Goal: Task Accomplishment & Management: Complete application form

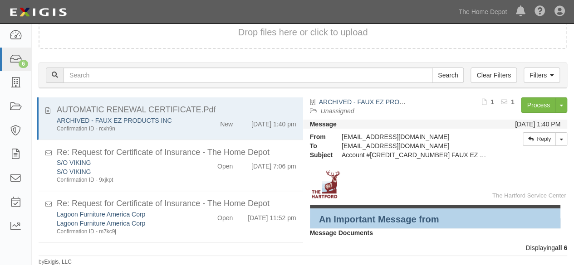
scroll to position [136, 0]
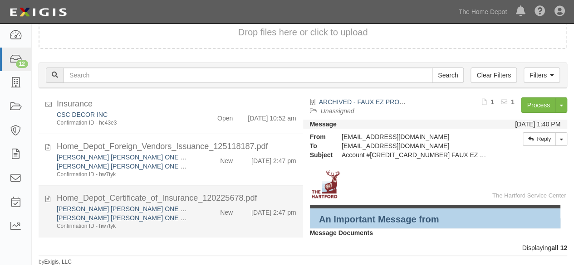
scroll to position [218, 0]
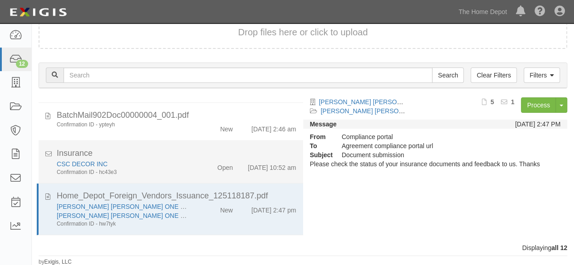
scroll to position [127, 0]
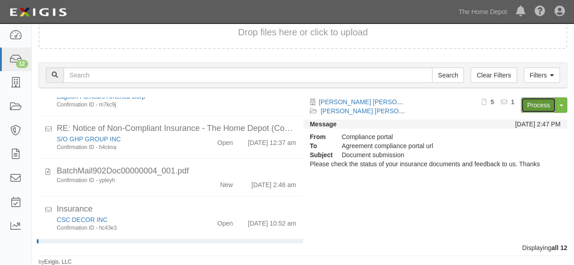
click at [535, 104] on link "Process" at bounding box center [538, 105] width 35 height 15
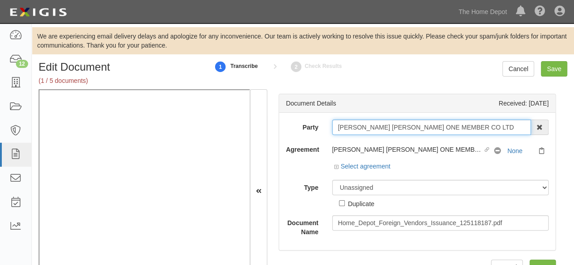
click at [509, 127] on input "[PERSON_NAME] [PERSON_NAME] ONE MEMBER CO LTD" at bounding box center [431, 127] width 199 height 15
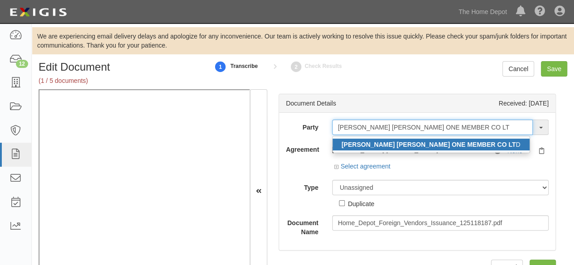
type input "BRANCH HOANG THONG WOOD ONE MEMBER CO LT"
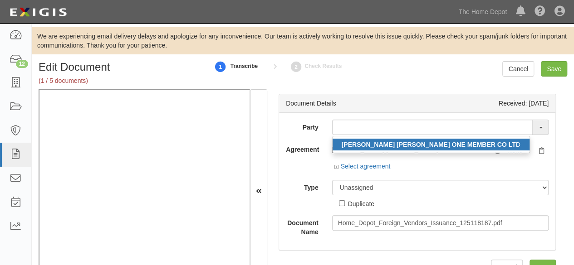
click at [477, 144] on strong "BRANCH HOANG THONG WOOD ONE MEMBER CO LT" at bounding box center [429, 144] width 174 height 7
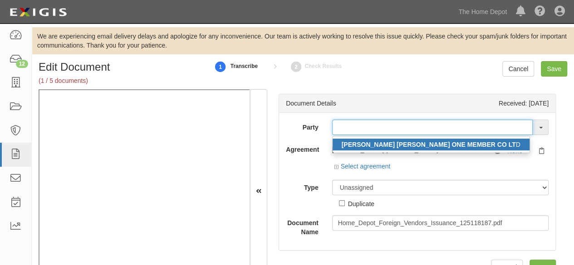
type input "[PERSON_NAME] [PERSON_NAME] ONE MEMBER CO LTD"
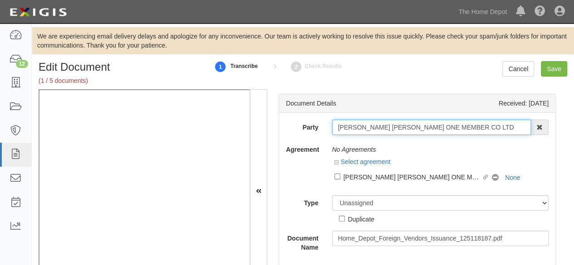
click at [376, 131] on input "[PERSON_NAME] [PERSON_NAME] ONE MEMBER CO LTD" at bounding box center [431, 127] width 199 height 15
click at [376, 131] on input "BRANCH HOANG THONG WOOD ONE MEMBER CO LTD" at bounding box center [431, 127] width 199 height 15
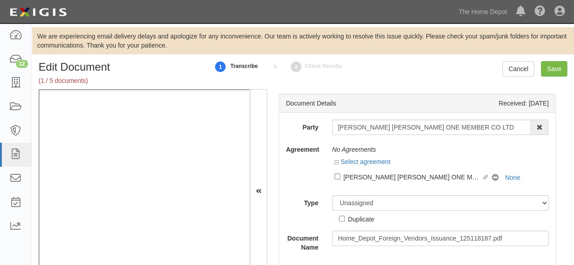
click at [367, 182] on label "Linked agreement BRANCH HOANG THONG WOOD ONE MEMBER CO LTD Linked agreement" at bounding box center [413, 178] width 158 height 12
click at [340, 180] on input "Linked agreement BRANCH HOANG THONG WOOD ONE MEMBER CO LTD Linked agreement" at bounding box center [337, 177] width 6 height 6
checkbox input "true"
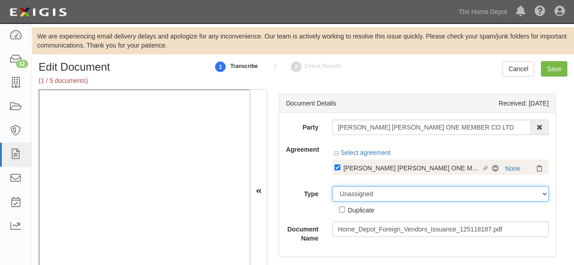
drag, startPoint x: 356, startPoint y: 198, endPoint x: 356, endPoint y: 186, distance: 11.3
click at [356, 196] on select "Unassigned Binder Cancellation Notice Certificate Contract Endorsement Insuranc…" at bounding box center [440, 193] width 217 height 15
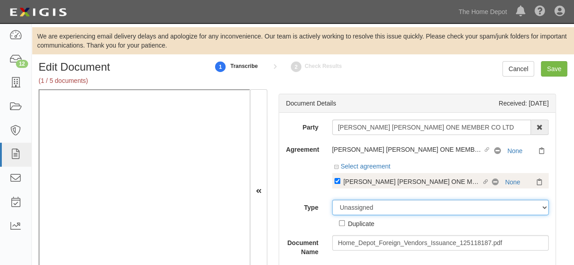
select select "CertificateDetail"
click at [332, 200] on select "Unassigned Binder Cancellation Notice Certificate Contract Endorsement Insuranc…" at bounding box center [440, 207] width 217 height 15
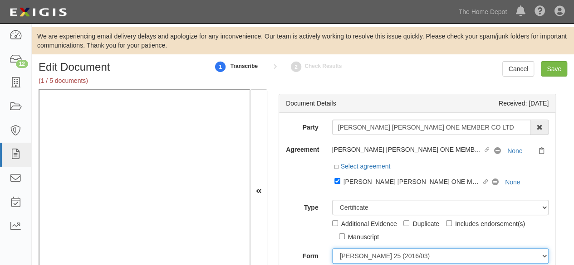
click at [353, 253] on select "ACORD 25 (2016/03) ACORD 101 ACORD 855 NY (2014/05) General" at bounding box center [440, 256] width 217 height 15
select select "GeneralFormDetail"
click at [332, 249] on select "ACORD 25 (2016/03) ACORD 101 ACORD 855 NY (2014/05) General" at bounding box center [440, 256] width 217 height 15
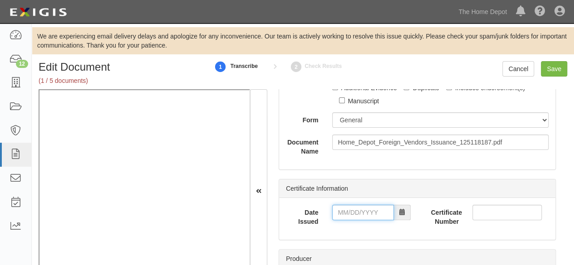
drag, startPoint x: 357, startPoint y: 211, endPoint x: 359, endPoint y: 206, distance: 5.3
click at [357, 211] on input "Date Issued" at bounding box center [363, 212] width 62 height 15
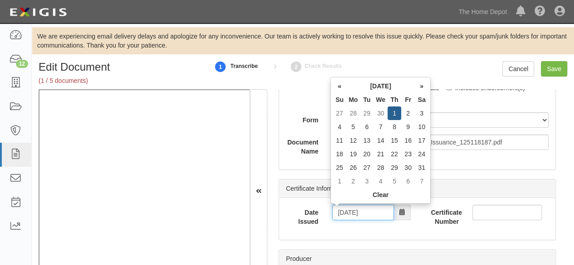
drag, startPoint x: 375, startPoint y: 217, endPoint x: 376, endPoint y: 211, distance: 5.6
click at [375, 216] on input "05/02/2025" at bounding box center [363, 212] width 62 height 15
type input "05/02/2022"
click at [356, 125] on td "2" at bounding box center [353, 127] width 14 height 14
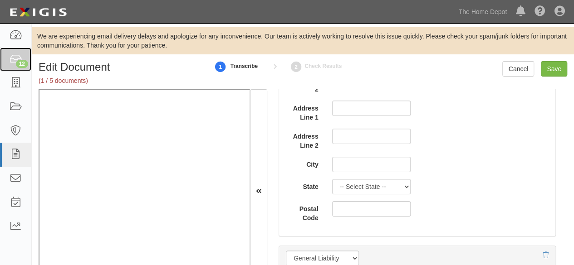
scroll to position [726, 0]
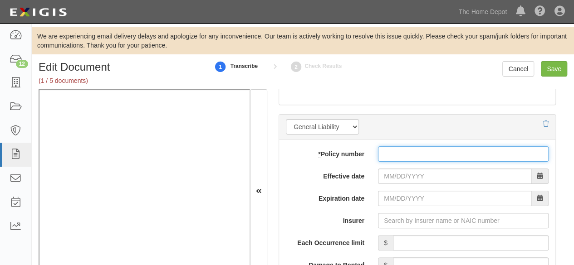
click at [409, 155] on input "* Policy number" at bounding box center [463, 154] width 171 height 15
paste input "MKLM6MMP1000404"
type input "MKLM6MMP1000404"
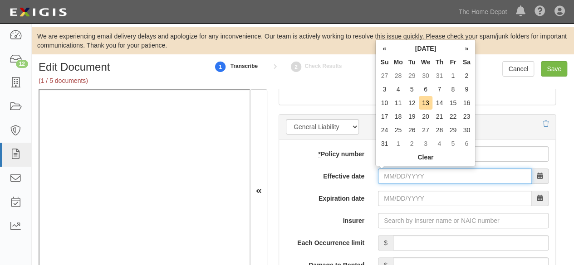
drag, startPoint x: 389, startPoint y: 174, endPoint x: 385, endPoint y: 166, distance: 8.6
click at [389, 173] on input "Effective date" at bounding box center [455, 176] width 154 height 15
type input "03/01/2022"
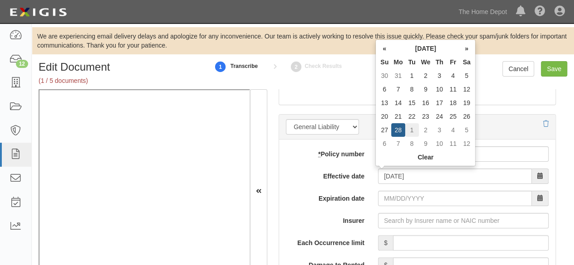
type input "03/01/2023"
drag, startPoint x: 413, startPoint y: 132, endPoint x: 406, endPoint y: 161, distance: 29.7
click at [413, 132] on td "1" at bounding box center [412, 130] width 14 height 14
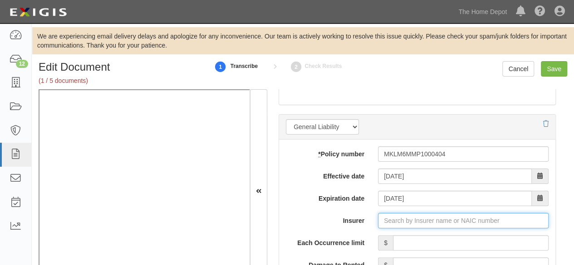
click at [391, 216] on input "Insurer" at bounding box center [463, 220] width 171 height 15
paste input "28932"
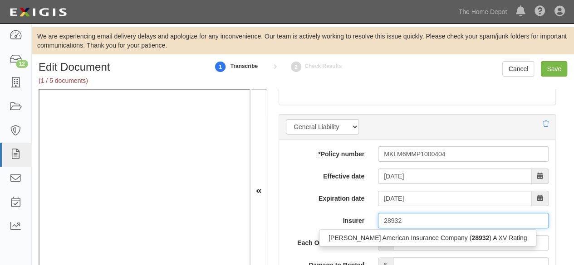
drag, startPoint x: 374, startPoint y: 238, endPoint x: 462, endPoint y: 215, distance: 90.6
click at [375, 238] on div "Markel American Insurance Company ( 28932 ) A XV Rating" at bounding box center [427, 238] width 216 height 12
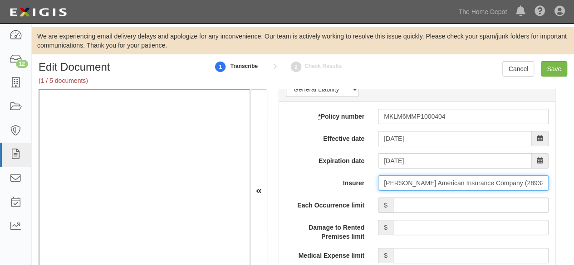
scroll to position [817, 0]
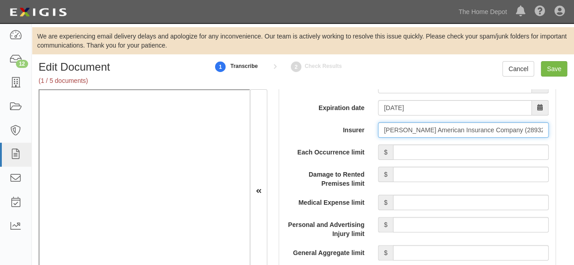
type input "Markel American Insurance Company (28932) A XV Rating"
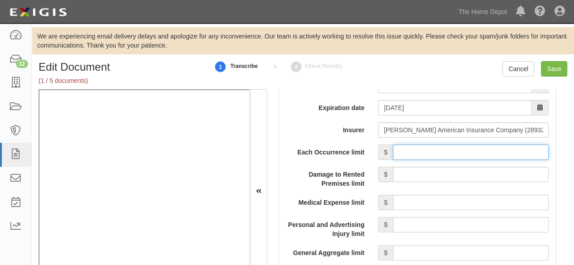
click at [471, 150] on input "Each Occurrence limit" at bounding box center [471, 152] width 156 height 15
type input "2,000,000"
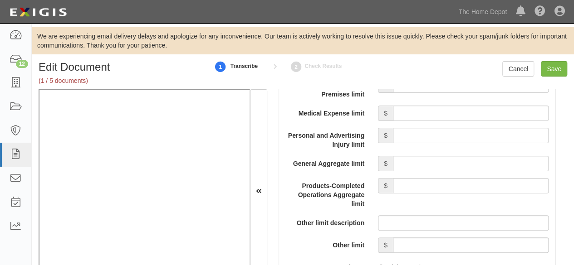
scroll to position [907, 0]
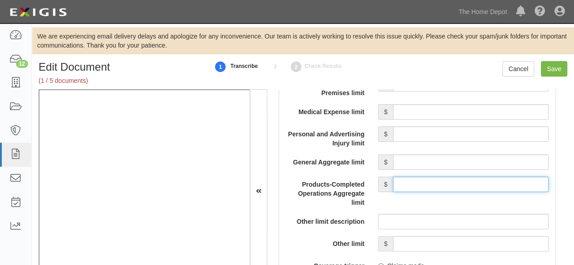
drag, startPoint x: 446, startPoint y: 183, endPoint x: 450, endPoint y: 175, distance: 8.9
click at [446, 183] on input "Products-Completed Operations Aggregate limit" at bounding box center [471, 184] width 156 height 15
type input "2,000,000"
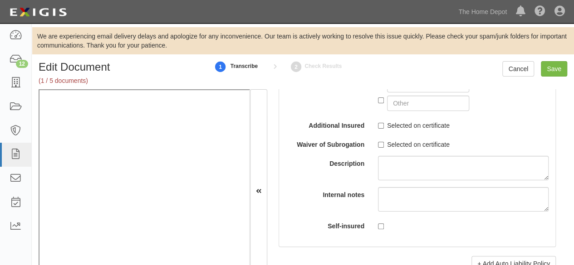
scroll to position [1860, 0]
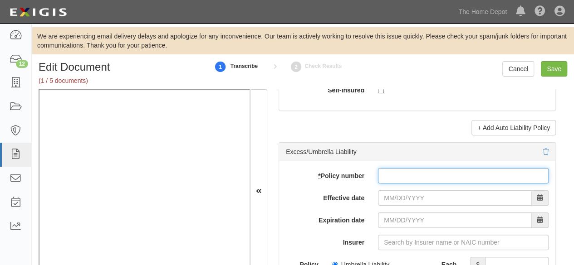
click at [380, 168] on input "* Policy number" at bounding box center [463, 175] width 171 height 15
paste input "XS6420799-12"
type input "XS6420799-12"
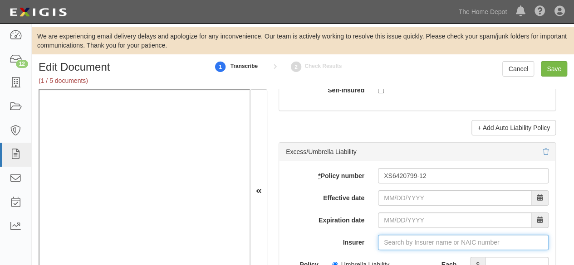
click at [393, 237] on input "Insurer" at bounding box center [463, 242] width 171 height 15
paste input "37352"
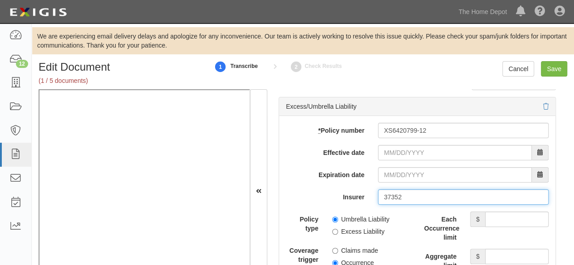
type input "37352"
click at [391, 192] on input "Insurer" at bounding box center [463, 197] width 171 height 15
paste input "Great American E&S Insurance Company"
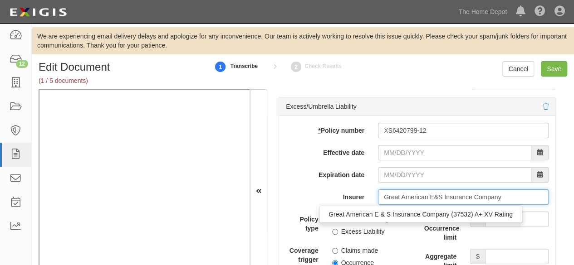
click at [390, 212] on div "Great American E & S Insurance Company (37532) A+ XV Rating" at bounding box center [420, 215] width 202 height 12
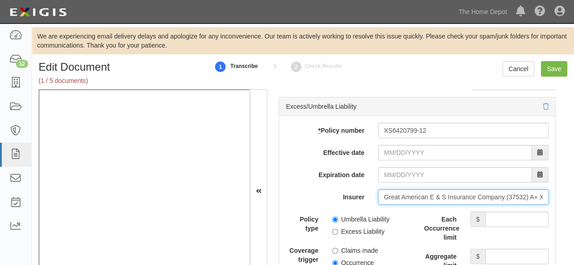
type input "Great American E & S Insurance Company (37532) A+ XV Rating"
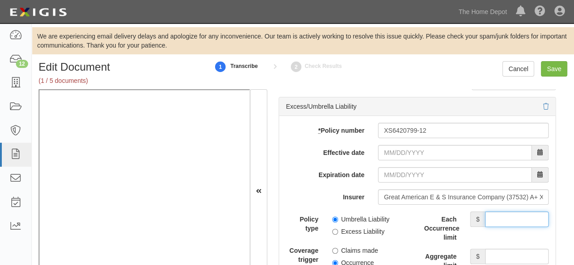
click at [514, 212] on input "Each Occurrence limit" at bounding box center [517, 219] width 64 height 15
type input "2,000,000"
click at [499, 252] on input "Aggregate limit" at bounding box center [517, 256] width 64 height 15
type input "2,000,000"
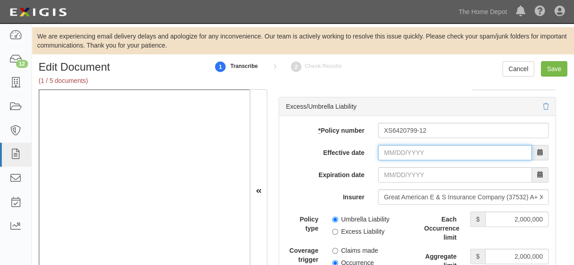
click at [401, 152] on input "Effective date" at bounding box center [455, 152] width 154 height 15
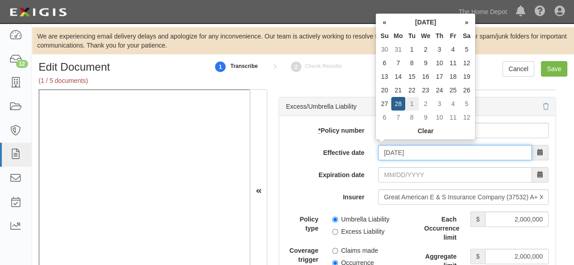
type input "03/01/2022"
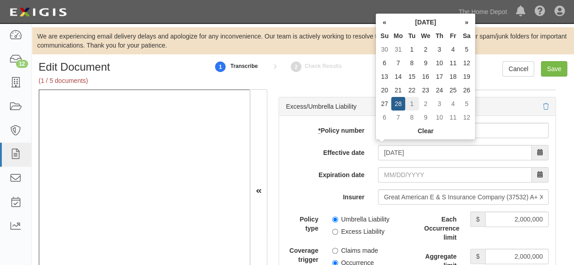
type input "03/01/2023"
click at [410, 108] on td "1" at bounding box center [412, 104] width 14 height 14
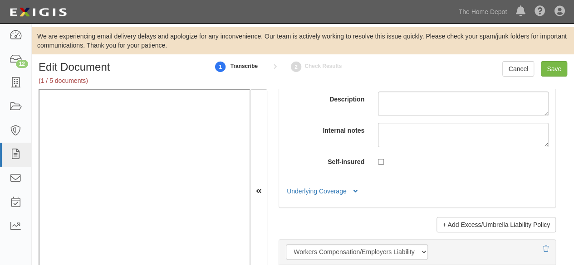
scroll to position [2268, 0]
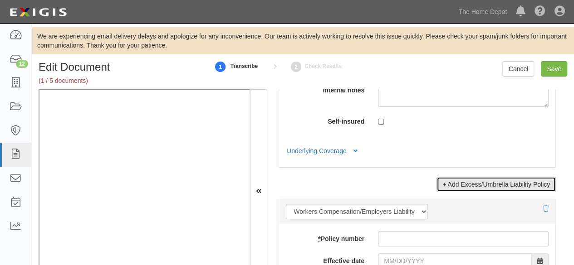
click at [456, 181] on link "+ Add Excess/Umbrella Liability Policy" at bounding box center [495, 184] width 119 height 15
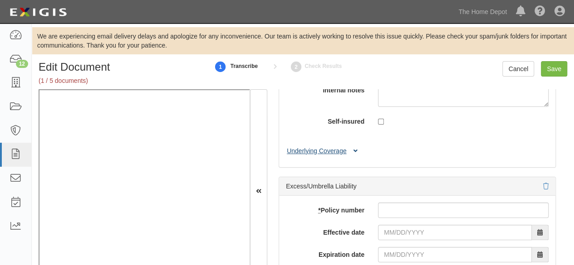
click at [334, 149] on button "Underlying Coverage" at bounding box center [323, 152] width 75 height 10
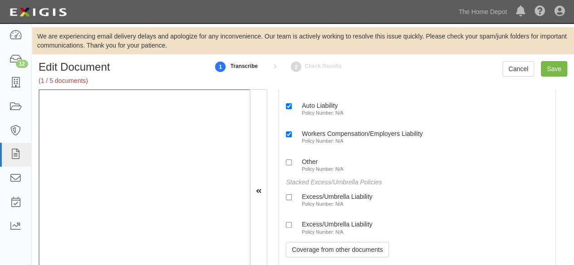
scroll to position [2404, 0]
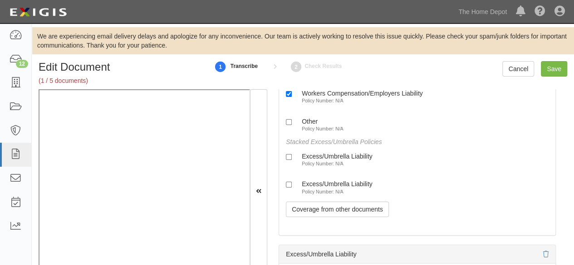
drag, startPoint x: 338, startPoint y: 159, endPoint x: 329, endPoint y: 176, distance: 18.7
click at [337, 161] on small "Policy Number: N/A" at bounding box center [323, 163] width 42 height 5
click at [292, 159] on input "Excess/Umbrella Liability Policy Number: N/A" at bounding box center [289, 157] width 6 height 6
checkbox input "true"
click at [325, 189] on small "Policy Number: N/A" at bounding box center [323, 191] width 42 height 5
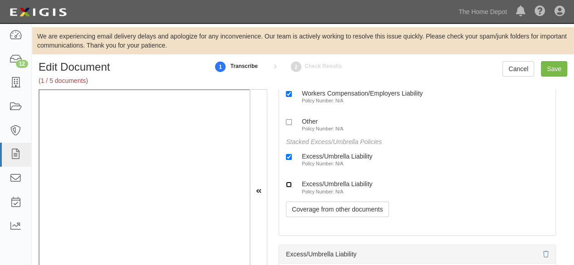
click at [292, 186] on input "Excess/Umbrella Liability Policy Number: N/A" at bounding box center [289, 185] width 6 height 6
checkbox input "true"
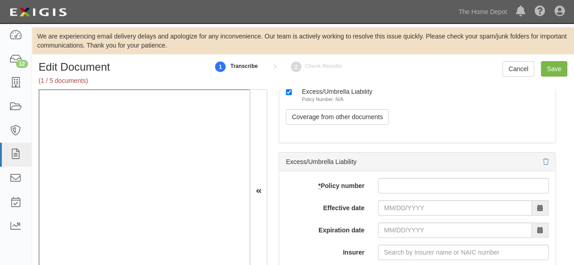
scroll to position [2540, 0]
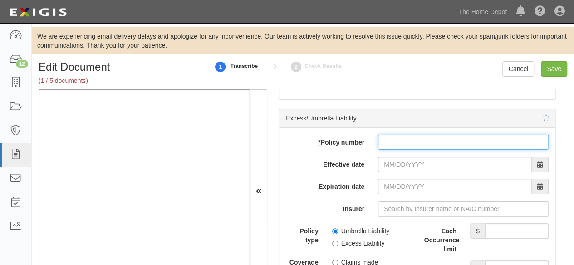
click at [394, 140] on input "* Policy number" at bounding box center [463, 142] width 171 height 15
paste input "XS6420799-12"
type input "XS6420799-12"
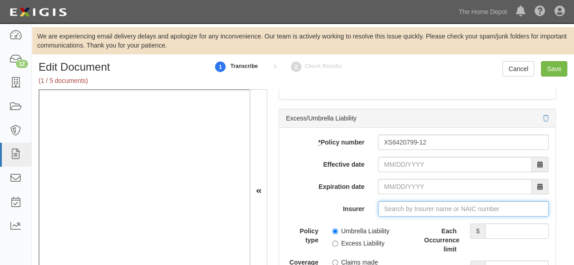
click at [387, 204] on input "Insurer" at bounding box center [463, 208] width 171 height 15
paste input "Great American E&S Insurance Company"
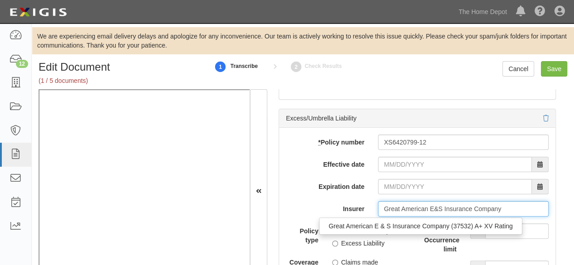
type input "Great American E&S Insurance Company"
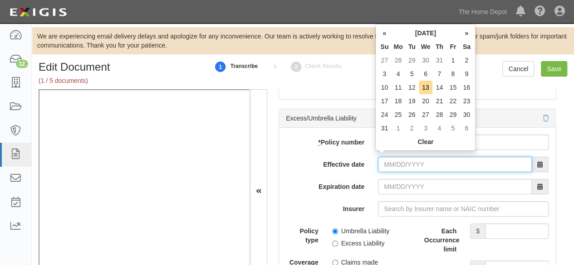
click at [399, 160] on input "Effective date" at bounding box center [455, 164] width 154 height 15
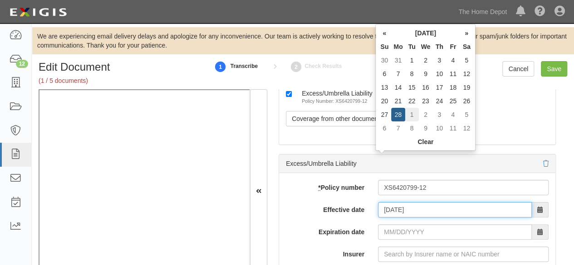
type input "03/01/2022"
type input "03/01/2023"
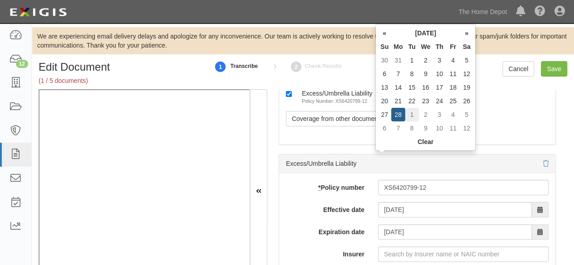
click at [412, 112] on td "1" at bounding box center [412, 115] width 14 height 14
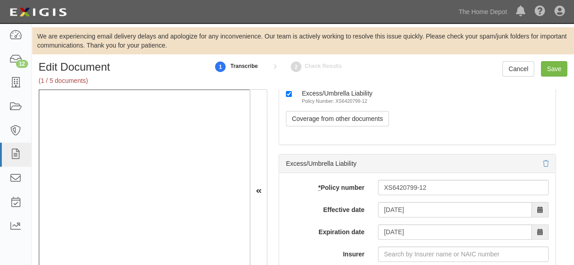
scroll to position [2540, 0]
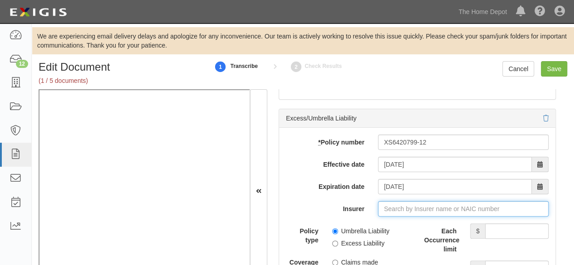
click at [412, 204] on input "Insurer" at bounding box center [463, 208] width 171 height 15
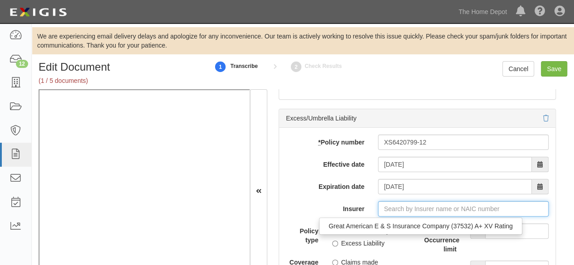
drag, startPoint x: 378, startPoint y: 225, endPoint x: 405, endPoint y: 220, distance: 26.8
click at [378, 224] on div "Great American E & S Insurance Company (37532) A+ XV Rating" at bounding box center [420, 226] width 202 height 12
type input "Great American E & S Insurance Company (37532) A+ XV Rating"
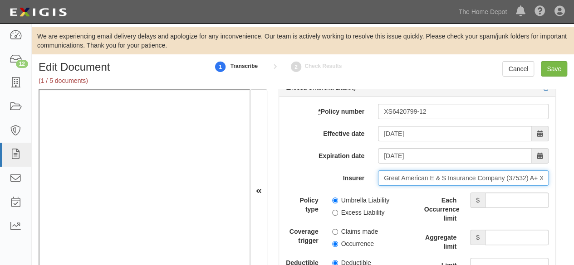
scroll to position [2586, 0]
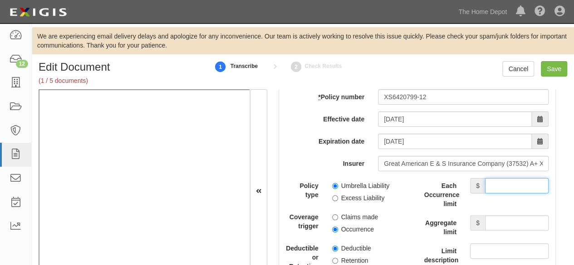
click at [506, 179] on input "Each Occurrence limit" at bounding box center [517, 185] width 64 height 15
type input "2,000,000"
click at [506, 215] on input "Aggregate limit" at bounding box center [517, 222] width 64 height 15
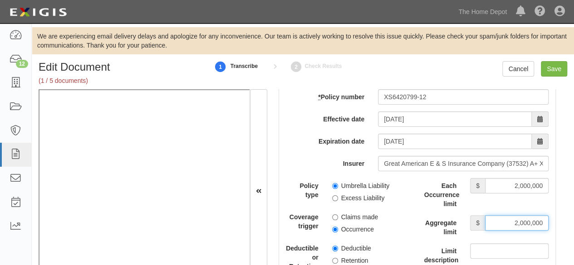
type input "2,000,000"
click at [333, 196] on input "Excess Liability" at bounding box center [335, 199] width 6 height 6
radio input "true"
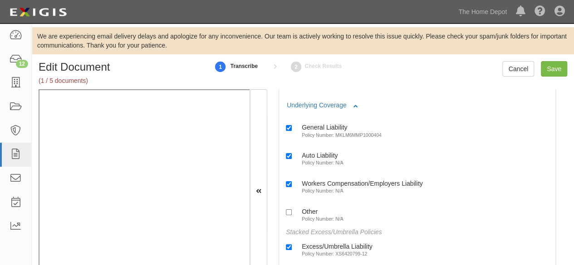
scroll to position [2314, 0]
click at [557, 72] on input "Save" at bounding box center [554, 68] width 26 height 15
type input "2000000"
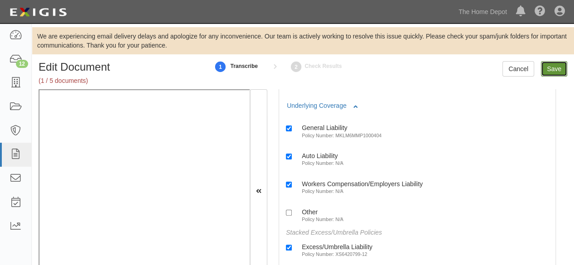
type input "2000000"
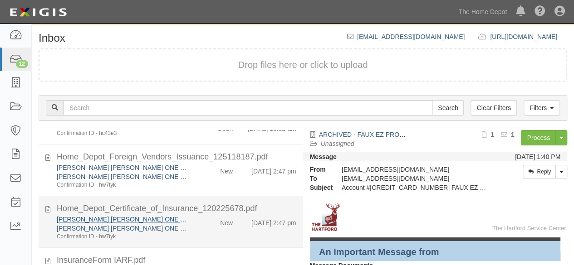
scroll to position [272, 0]
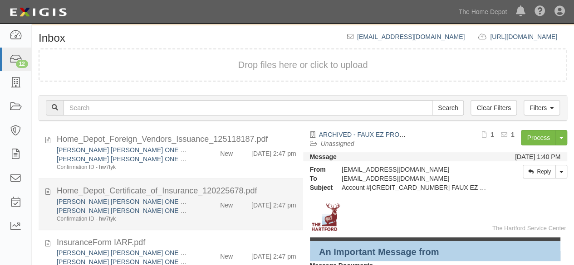
drag, startPoint x: 202, startPoint y: 223, endPoint x: 211, endPoint y: 219, distance: 10.6
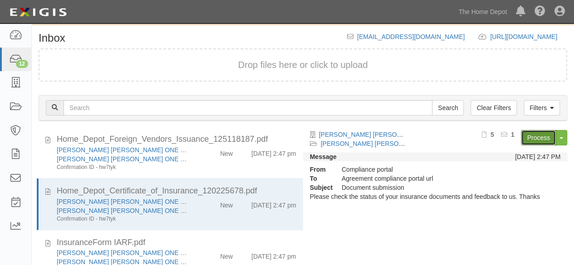
click at [534, 141] on link "Process" at bounding box center [538, 137] width 35 height 15
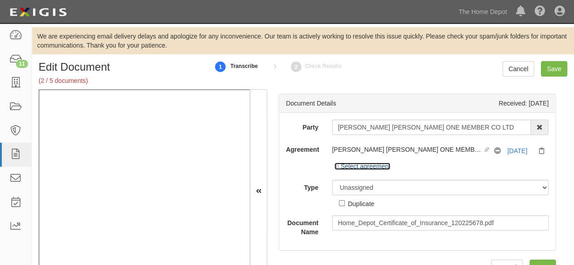
click at [364, 166] on link "Select agreement" at bounding box center [362, 166] width 56 height 7
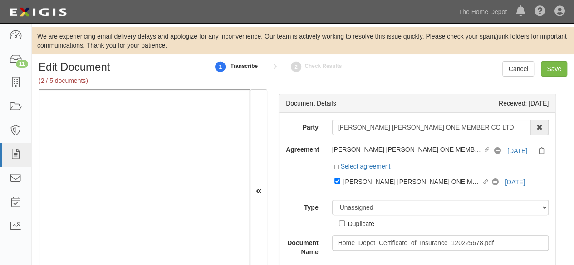
click at [351, 186] on div "[PERSON_NAME] [PERSON_NAME] ONE MEMBER CO LTD" at bounding box center [412, 181] width 138 height 10
click at [340, 184] on input "Linked agreement [PERSON_NAME] [PERSON_NAME] ONE MEMBER CO LTD Linked agreement" at bounding box center [337, 181] width 6 height 6
checkbox input "false"
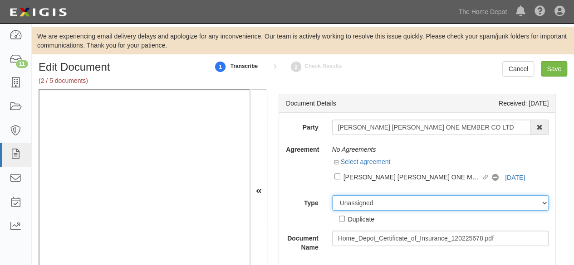
drag, startPoint x: 345, startPoint y: 203, endPoint x: 350, endPoint y: 196, distance: 8.9
click at [346, 202] on select "Unassigned Binder Cancellation Notice Certificate Contract Endorsement Insuranc…" at bounding box center [440, 203] width 217 height 15
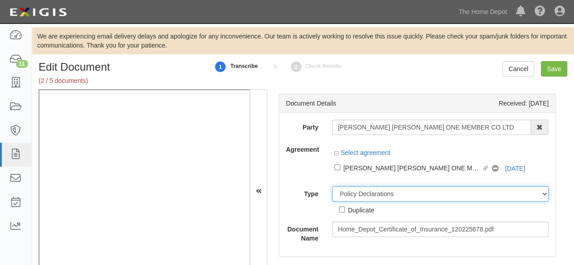
click at [332, 186] on select "Unassigned Binder Cancellation Notice Certificate Contract Endorsement Insuranc…" at bounding box center [440, 193] width 217 height 15
click at [361, 199] on select "Unassigned Binder Cancellation Notice Certificate Contract Endorsement Insuranc…" at bounding box center [440, 193] width 217 height 15
select select "OtherDetail"
click at [332, 186] on select "Unassigned Binder Cancellation Notice Certificate Contract Endorsement Insuranc…" at bounding box center [440, 193] width 217 height 15
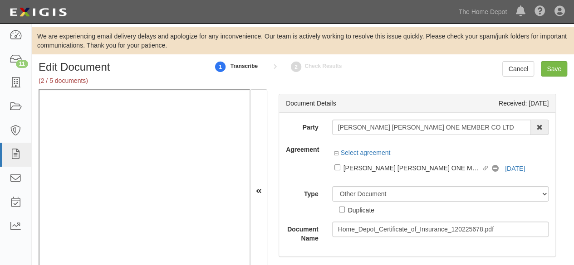
click at [368, 209] on div "Duplicate" at bounding box center [361, 210] width 26 height 10
drag, startPoint x: 354, startPoint y: 211, endPoint x: 361, endPoint y: 205, distance: 9.0
click at [357, 209] on div "Duplicate" at bounding box center [361, 210] width 26 height 10
click at [348, 211] on div "Duplicate" at bounding box center [361, 210] width 26 height 10
click at [345, 211] on input "Duplicate" at bounding box center [342, 210] width 6 height 6
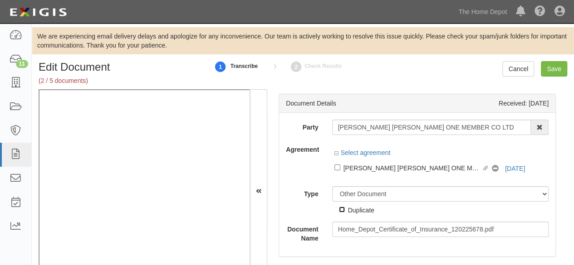
checkbox input "true"
click at [557, 70] on input "Save" at bounding box center [554, 68] width 26 height 15
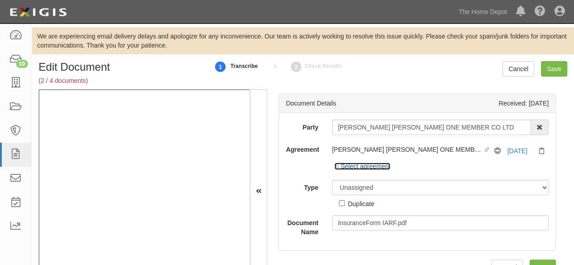
click at [363, 166] on link "Select agreement" at bounding box center [362, 166] width 56 height 7
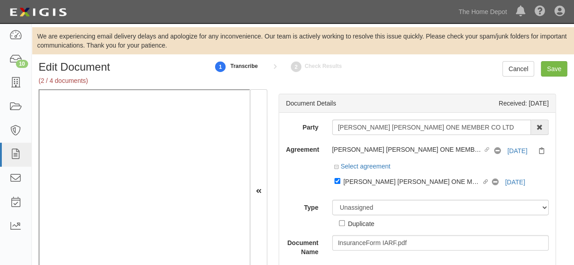
click at [366, 180] on div "[PERSON_NAME] [PERSON_NAME] ONE MEMBER CO LTD" at bounding box center [412, 181] width 138 height 10
click at [340, 180] on input "Linked agreement [PERSON_NAME] [PERSON_NAME] ONE MEMBER CO LTD Linked agreement" at bounding box center [337, 181] width 6 height 6
checkbox input "false"
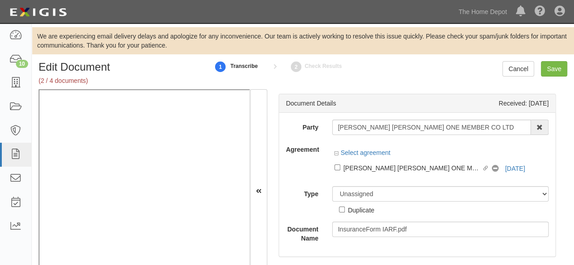
click at [354, 202] on div "Duplicate" at bounding box center [356, 208] width 35 height 13
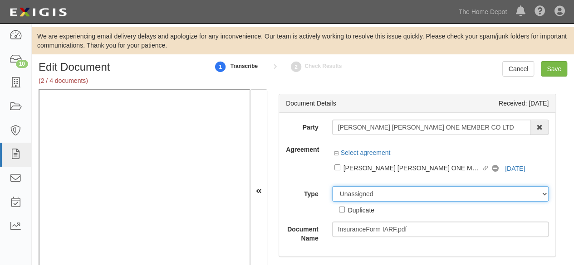
drag, startPoint x: 356, startPoint y: 194, endPoint x: 357, endPoint y: 187, distance: 7.0
click at [356, 193] on select "Unassigned Binder Cancellation Notice Certificate Contract Endorsement Insuranc…" at bounding box center [440, 193] width 217 height 15
select select "OtherDetail"
click at [332, 186] on select "Unassigned Binder Cancellation Notice Certificate Contract Endorsement Insuranc…" at bounding box center [440, 193] width 217 height 15
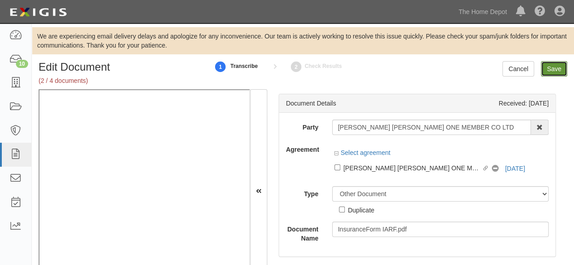
drag, startPoint x: 548, startPoint y: 70, endPoint x: 543, endPoint y: 73, distance: 5.1
click at [548, 70] on input "Save" at bounding box center [554, 68] width 26 height 15
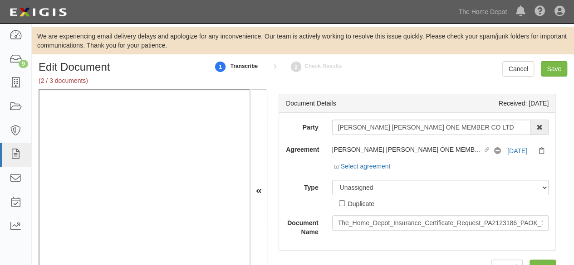
scroll to position [41, 0]
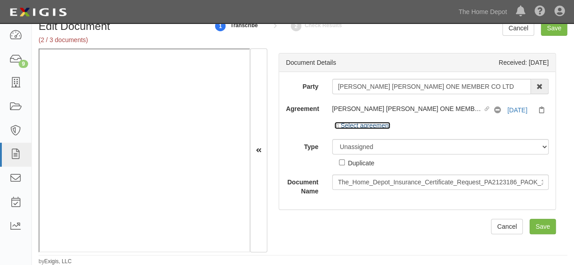
click at [379, 127] on link "Select agreement" at bounding box center [362, 125] width 56 height 7
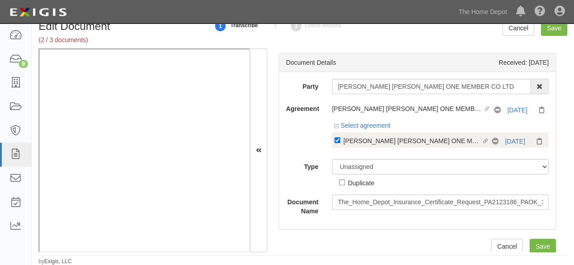
click at [357, 142] on div "[PERSON_NAME] [PERSON_NAME] ONE MEMBER CO LTD" at bounding box center [412, 141] width 138 height 10
click at [340, 142] on input "Linked agreement [PERSON_NAME] [PERSON_NAME] ONE MEMBER CO LTD Linked agreement" at bounding box center [337, 140] width 6 height 6
checkbox input "false"
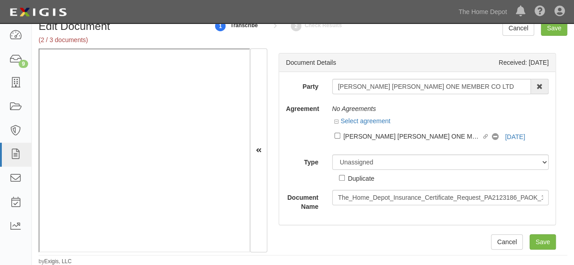
click at [347, 170] on div "Duplicate" at bounding box center [356, 176] width 35 height 13
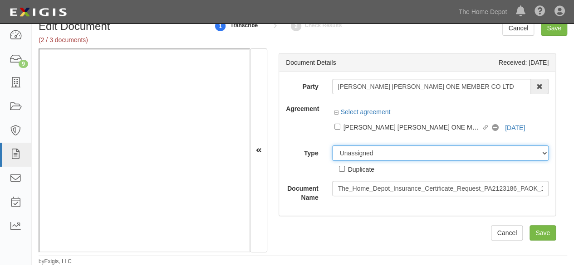
click at [357, 149] on select "Unassigned Binder Cancellation Notice Certificate Contract Endorsement Insuranc…" at bounding box center [440, 153] width 217 height 15
select select "OtherDetail"
click at [332, 146] on select "Unassigned Binder Cancellation Notice Certificate Contract Endorsement Insuranc…" at bounding box center [440, 153] width 217 height 15
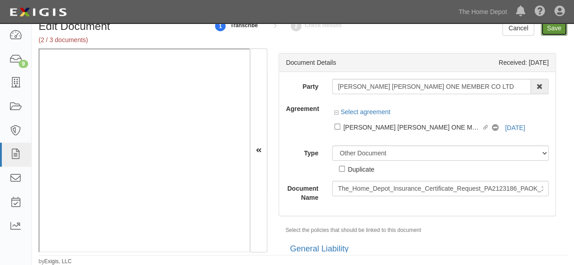
click at [546, 30] on input "Save" at bounding box center [554, 27] width 26 height 15
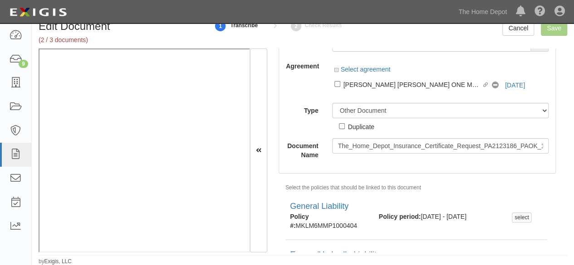
scroll to position [136, 0]
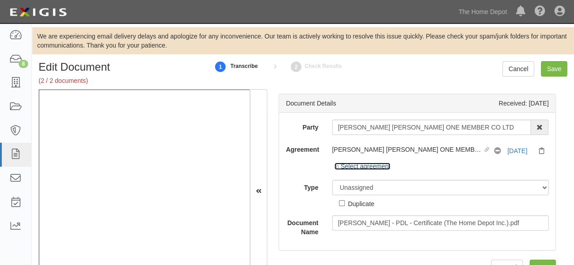
click at [381, 166] on link "Select agreement" at bounding box center [362, 166] width 56 height 7
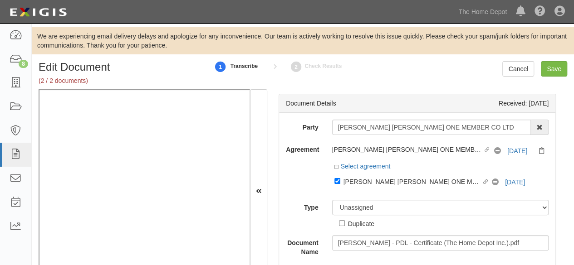
drag, startPoint x: 366, startPoint y: 183, endPoint x: 346, endPoint y: 189, distance: 20.8
click at [366, 182] on div "BRANCH HOANG THONG WOOD ONE MEMBER CO LTD" at bounding box center [412, 181] width 138 height 10
click at [340, 182] on input "Linked agreement BRANCH HOANG THONG WOOD ONE MEMBER CO LTD Linked agreement" at bounding box center [337, 181] width 6 height 6
checkbox input "false"
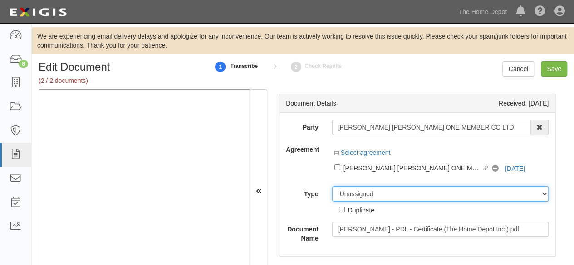
click at [342, 193] on select "Unassigned Binder Cancellation Notice Certificate Contract Endorsement Insuranc…" at bounding box center [440, 193] width 217 height 15
select select "OtherDetail"
click at [332, 186] on select "Unassigned Binder Cancellation Notice Certificate Contract Endorsement Insuranc…" at bounding box center [440, 193] width 217 height 15
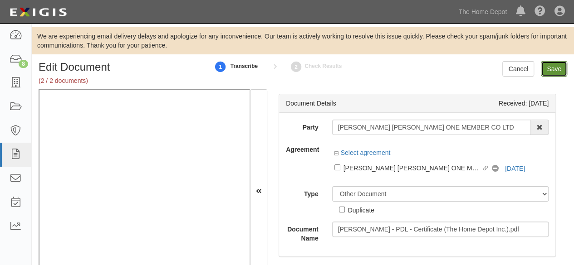
click at [554, 71] on input "Save" at bounding box center [554, 68] width 26 height 15
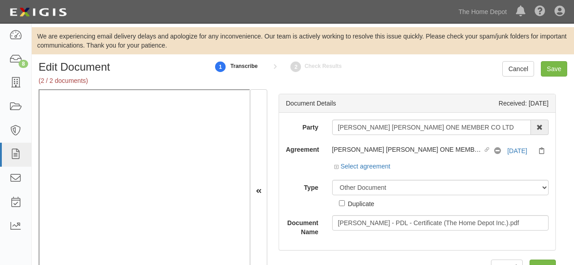
select select "OtherDetail"
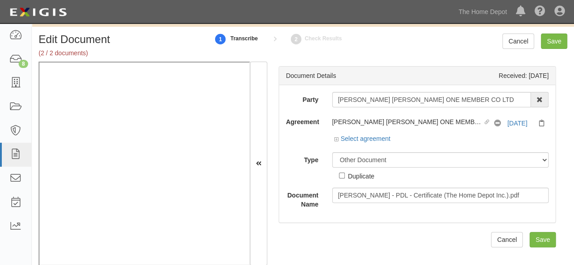
scroll to position [41, 0]
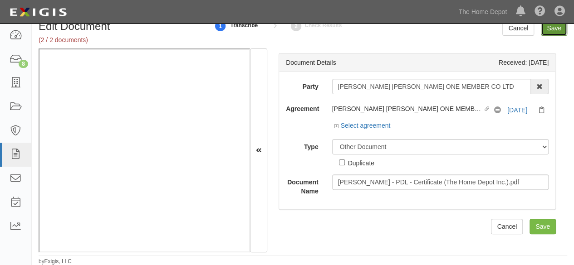
click at [556, 30] on input "Save" at bounding box center [554, 27] width 26 height 15
click at [383, 127] on link "Select agreement" at bounding box center [362, 125] width 56 height 7
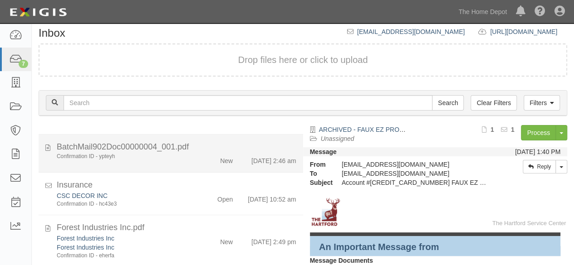
scroll to position [62, 0]
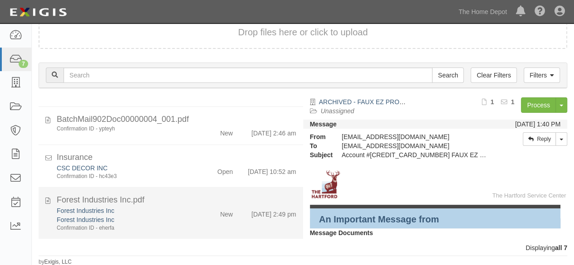
drag, startPoint x: 162, startPoint y: 225, endPoint x: 211, endPoint y: 200, distance: 55.2
click at [162, 224] on div "Forest Industries Inc Forest Industries Inc Confirmation ID - eherfa" at bounding box center [123, 219] width 147 height 26
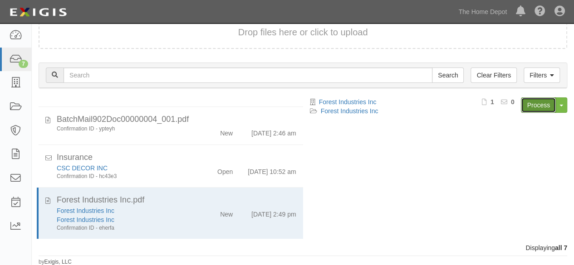
click at [531, 108] on link "Process" at bounding box center [538, 105] width 35 height 15
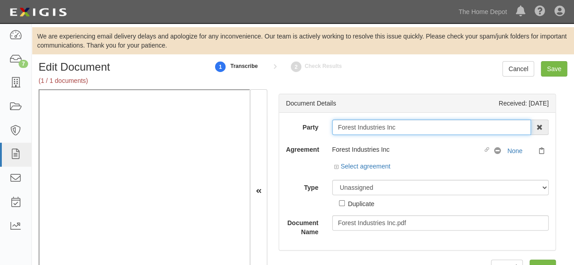
click at [400, 132] on input "Forest Industries Inc" at bounding box center [431, 127] width 199 height 15
type input "Forest Industries In"
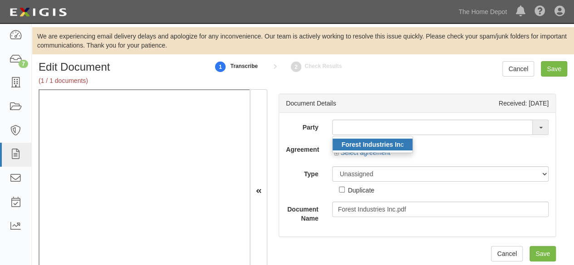
click at [395, 143] on strong "Forest Industries In" at bounding box center [371, 144] width 59 height 7
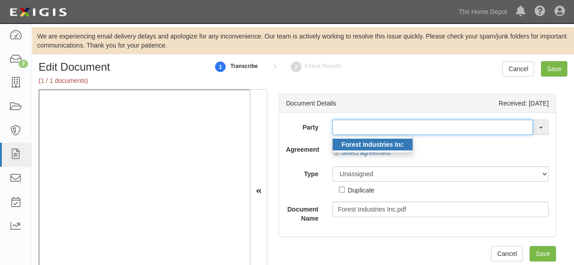
type input "Forest Industries Inc"
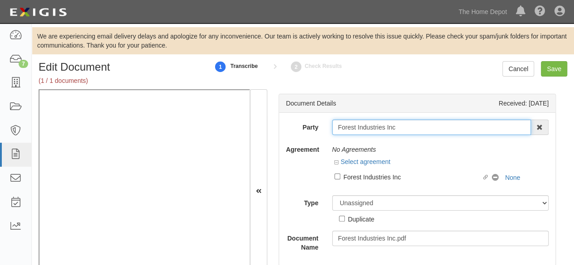
click at [361, 129] on input "Forest Industries Inc" at bounding box center [431, 127] width 199 height 15
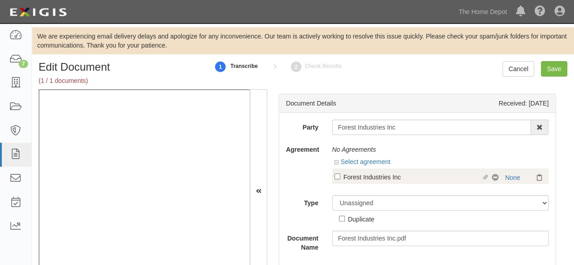
click at [389, 174] on div "Forest Industries Inc" at bounding box center [412, 177] width 138 height 10
click at [340, 174] on input "Linked agreement Forest Industries Inc Linked agreement" at bounding box center [337, 177] width 6 height 6
checkbox input "true"
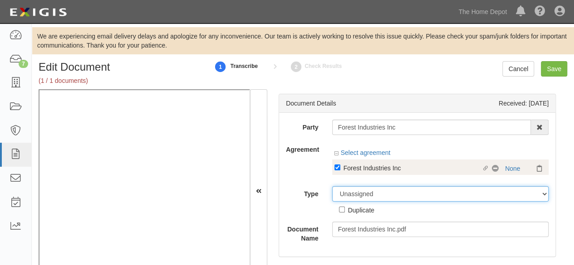
drag, startPoint x: 366, startPoint y: 195, endPoint x: 363, endPoint y: 186, distance: 8.6
click at [366, 195] on div "Party Forest Industries Inc Forest Industries In c 1000576868 Ontario Inc. 10 S…" at bounding box center [417, 181] width 263 height 123
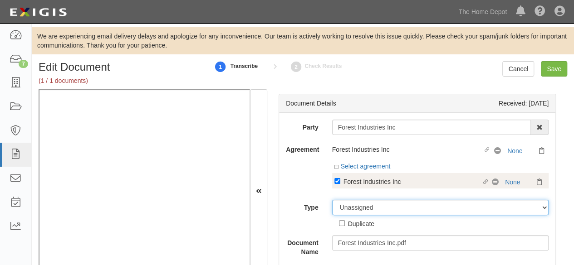
select select "CertificateDetail"
click at [332, 200] on select "Unassigned Binder Cancellation Notice Certificate Contract Endorsement Insuranc…" at bounding box center [440, 207] width 217 height 15
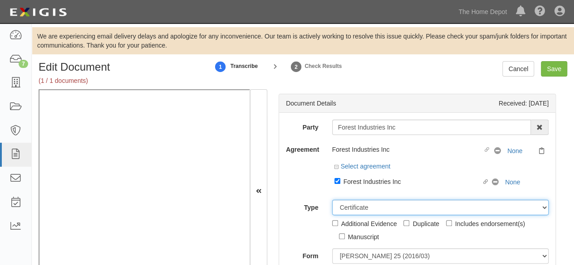
scroll to position [91, 0]
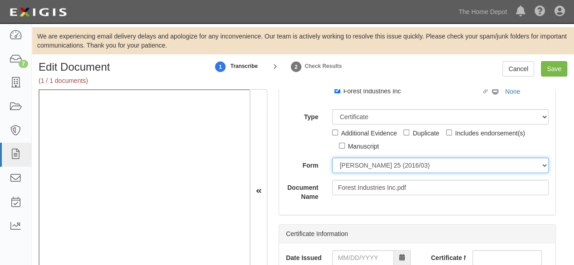
drag, startPoint x: 370, startPoint y: 165, endPoint x: 366, endPoint y: 173, distance: 9.1
click at [370, 165] on select "ACORD 25 (2016/03) ACORD 101 ACORD 855 NY (2014/05) General" at bounding box center [440, 165] width 217 height 15
select select "GeneralFormDetail"
click at [332, 158] on select "ACORD 25 (2016/03) ACORD 101 ACORD 855 NY (2014/05) General" at bounding box center [440, 165] width 217 height 15
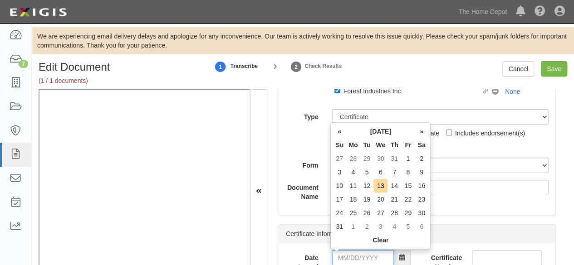
click at [347, 257] on input "Date Issued" at bounding box center [363, 257] width 62 height 15
type input "[DATE]"
click at [370, 185] on td "12" at bounding box center [367, 186] width 14 height 14
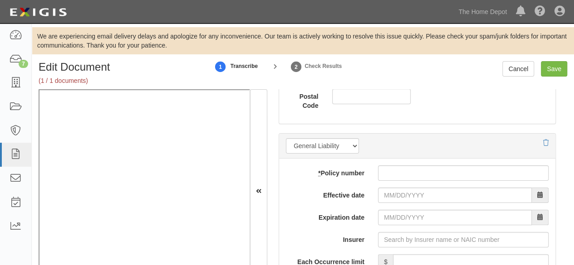
scroll to position [771, 0]
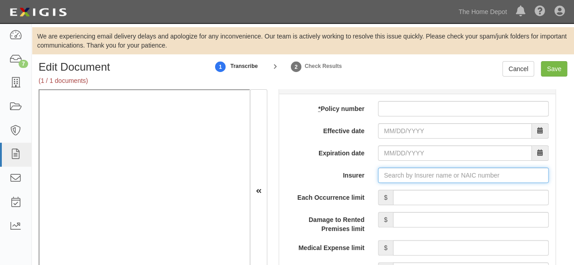
click at [394, 175] on input "Insurer" at bounding box center [463, 175] width 171 height 15
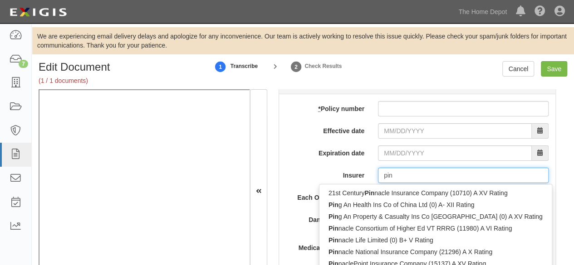
type input "ping"
type input "ping An Health Ins Co of China Ltd (0) A- XII Rating"
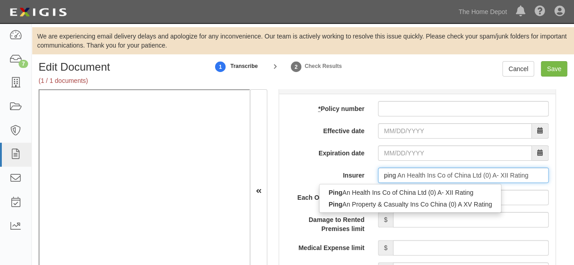
click at [362, 202] on div "Ping An Property & Casualty Ins Co China (0) A XV Rating" at bounding box center [409, 205] width 181 height 12
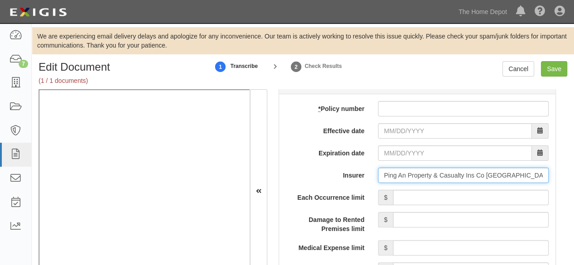
type input "Ping An Property & Casualty Ins Co China (0) A XV Rating"
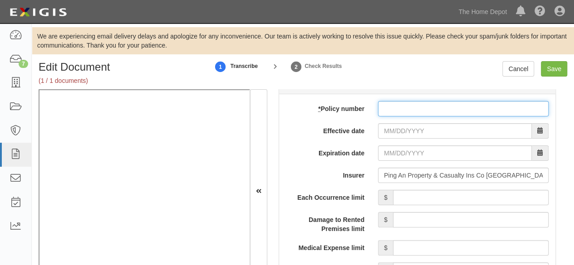
click at [396, 108] on input "* Policy number" at bounding box center [463, 108] width 171 height 15
paste input "14176006800 044977022"
type input "14176006800 044977022"
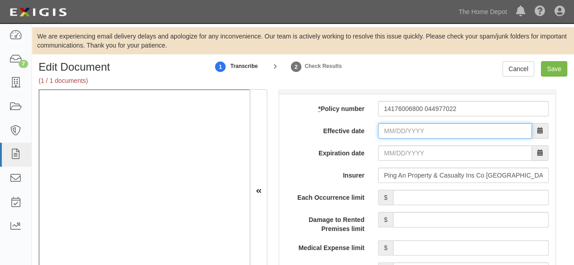
click at [391, 131] on input "Effective date" at bounding box center [455, 130] width 154 height 15
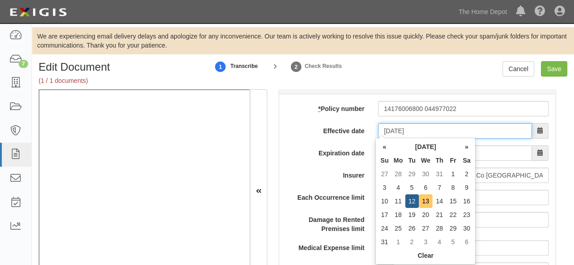
type input "08/13/2025"
drag, startPoint x: 426, startPoint y: 197, endPoint x: 422, endPoint y: 180, distance: 17.8
click at [427, 196] on td "13" at bounding box center [426, 202] width 14 height 14
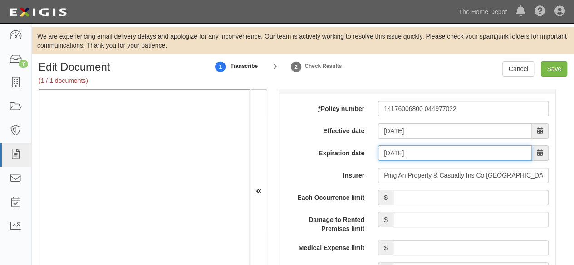
click at [408, 149] on input "08/13/2026" at bounding box center [455, 153] width 154 height 15
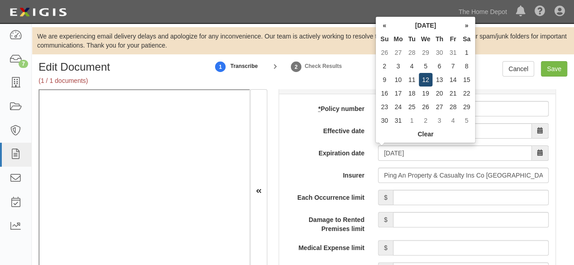
click at [429, 78] on td "12" at bounding box center [426, 80] width 14 height 14
type input "08/12/2026"
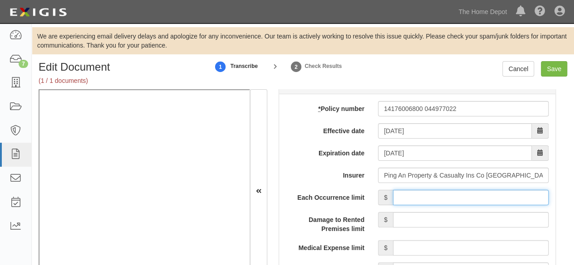
drag, startPoint x: 440, startPoint y: 194, endPoint x: 442, endPoint y: 190, distance: 4.7
click at [441, 192] on input "Each Occurrence limit" at bounding box center [471, 197] width 156 height 15
type input "4,000,000"
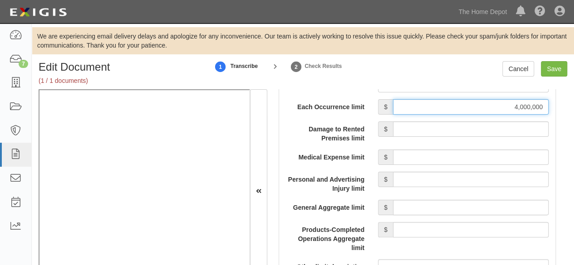
scroll to position [907, 0]
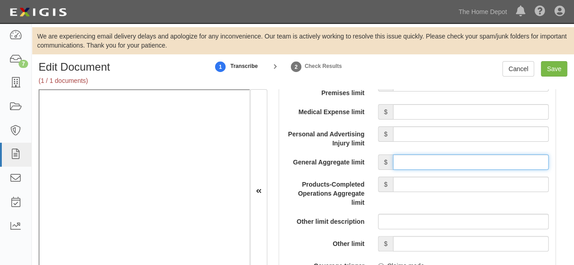
click at [429, 157] on input "General Aggregate limit" at bounding box center [471, 162] width 156 height 15
type input "4,000,000"
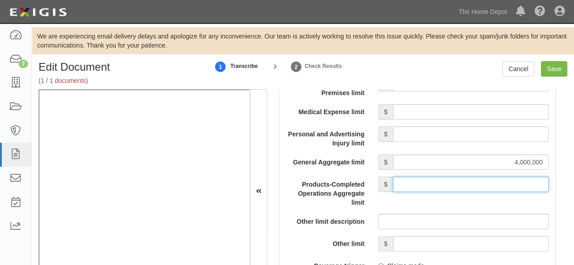
click at [458, 181] on input "Products-Completed Operations Aggregate limit" at bounding box center [471, 184] width 156 height 15
type input "4,000,000"
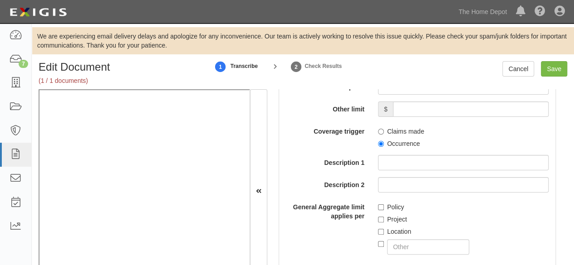
scroll to position [1043, 0]
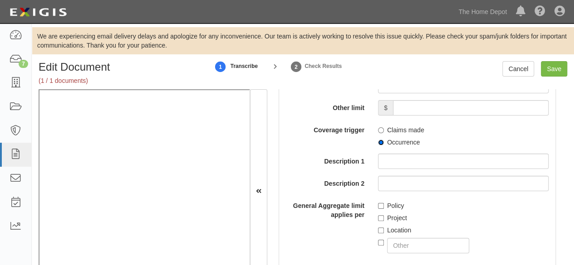
click at [379, 143] on input "Occurrence" at bounding box center [381, 143] width 6 height 6
radio input "true"
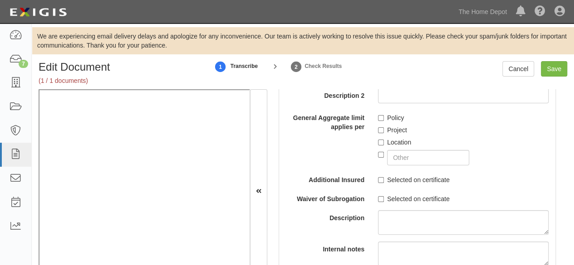
scroll to position [1134, 0]
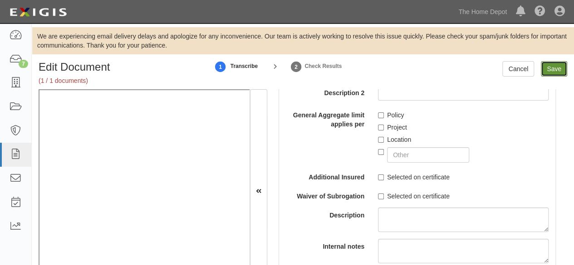
drag, startPoint x: 558, startPoint y: 71, endPoint x: 549, endPoint y: 74, distance: 9.0
click at [558, 71] on input "Save" at bounding box center [554, 68] width 26 height 15
type input "4000000"
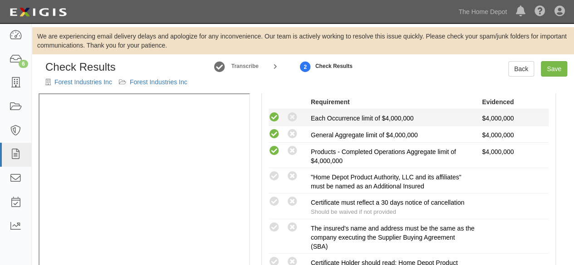
scroll to position [227, 0]
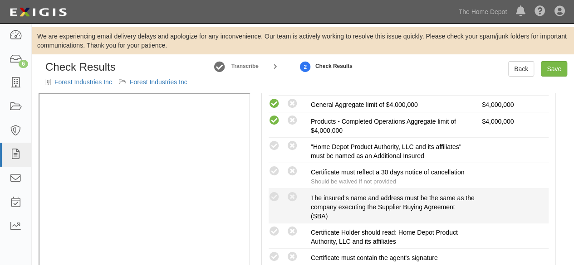
click at [272, 191] on div "Compliant Waived: Non-Compliant" at bounding box center [290, 197] width 42 height 12
click at [275, 194] on icon at bounding box center [274, 197] width 11 height 11
radio input "true"
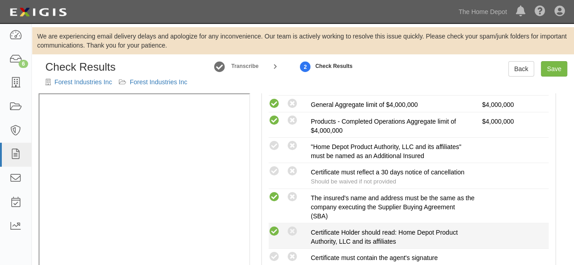
drag, startPoint x: 274, startPoint y: 254, endPoint x: 269, endPoint y: 234, distance: 20.8
click at [273, 252] on icon at bounding box center [274, 257] width 11 height 11
radio input "true"
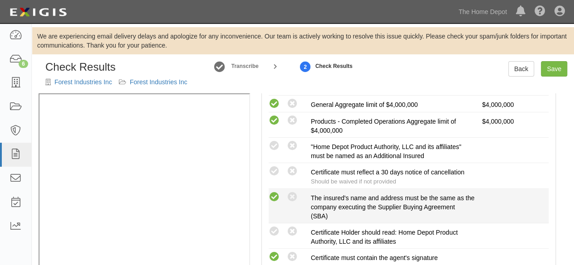
drag, startPoint x: 275, startPoint y: 230, endPoint x: 267, endPoint y: 191, distance: 39.9
click at [275, 228] on icon at bounding box center [274, 231] width 11 height 11
radio input "true"
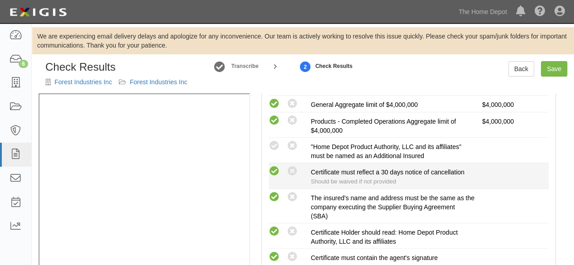
drag, startPoint x: 277, startPoint y: 144, endPoint x: 277, endPoint y: 172, distance: 27.7
click at [277, 145] on icon at bounding box center [274, 146] width 11 height 11
radio input "true"
click at [270, 171] on icon at bounding box center [274, 171] width 11 height 11
radio input "true"
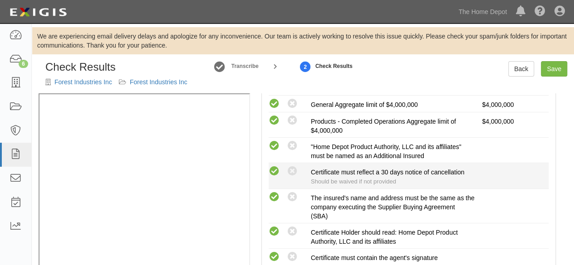
radio input "true"
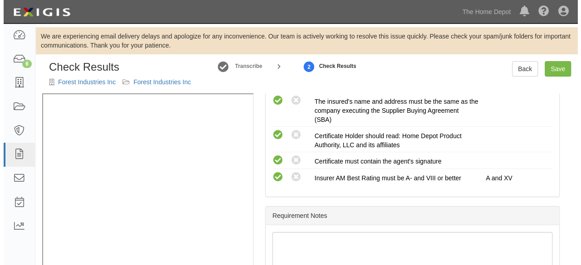
scroll to position [356, 0]
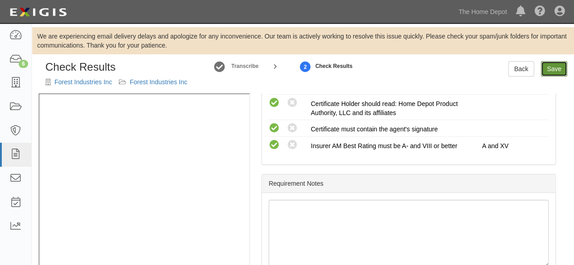
click at [549, 73] on link "Save" at bounding box center [554, 68] width 26 height 15
radio input "true"
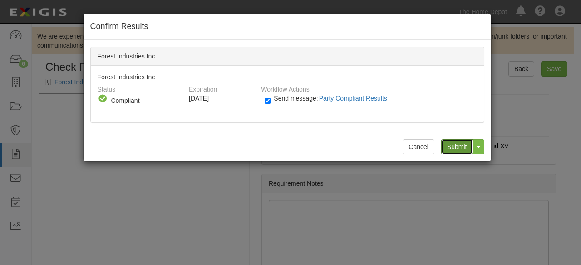
click at [452, 146] on input "Submit" at bounding box center [457, 146] width 32 height 15
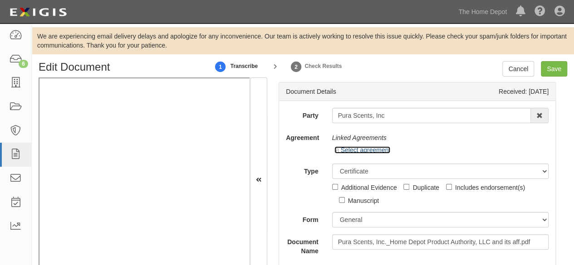
click at [372, 152] on link "Select agreement" at bounding box center [362, 150] width 56 height 7
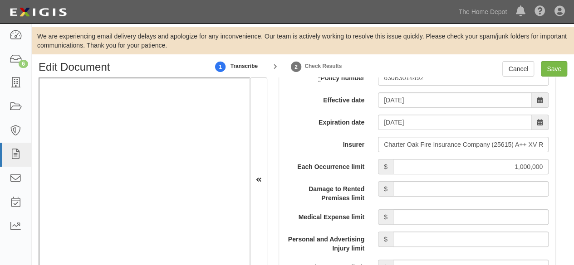
scroll to position [862, 0]
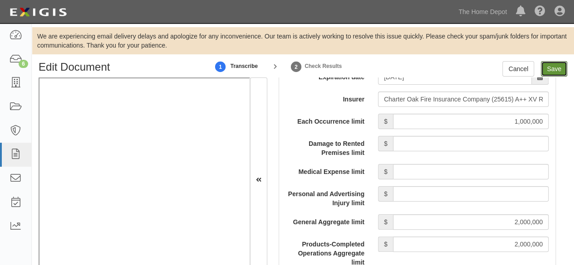
drag, startPoint x: 553, startPoint y: 71, endPoint x: 514, endPoint y: 83, distance: 39.9
click at [553, 71] on input "Save" at bounding box center [554, 68] width 26 height 15
type input "1000000"
type input "2000000"
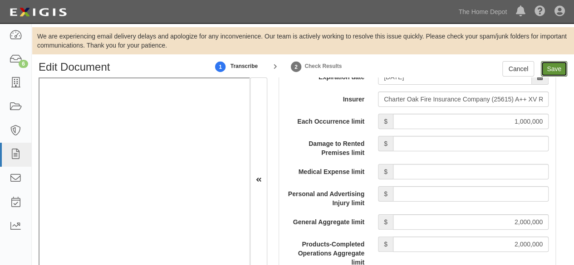
type input "5000000"
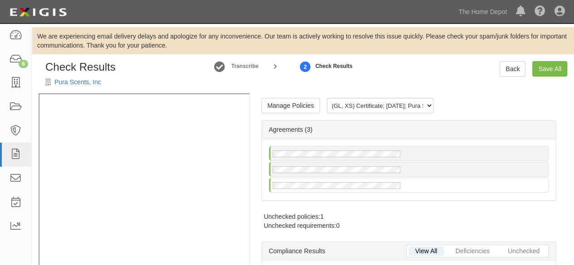
radio input "false"
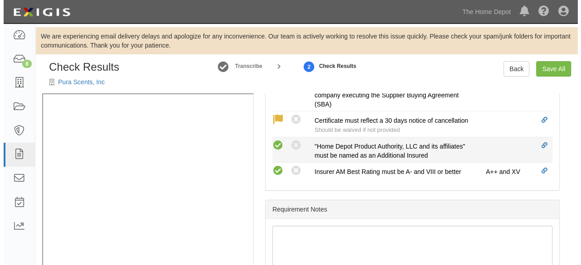
scroll to position [539, 0]
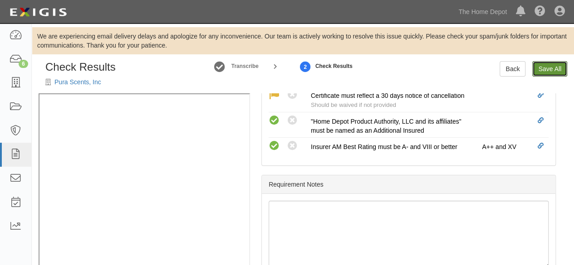
click at [543, 72] on link "Save All" at bounding box center [549, 68] width 35 height 15
radio input "false"
radio input "true"
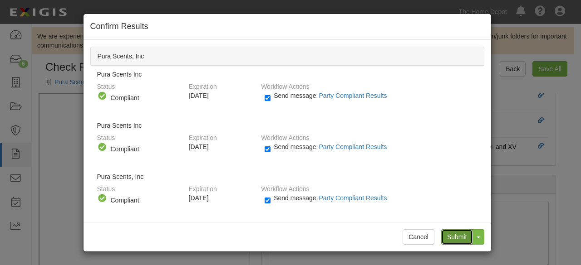
click at [458, 236] on input "Submit" at bounding box center [457, 237] width 32 height 15
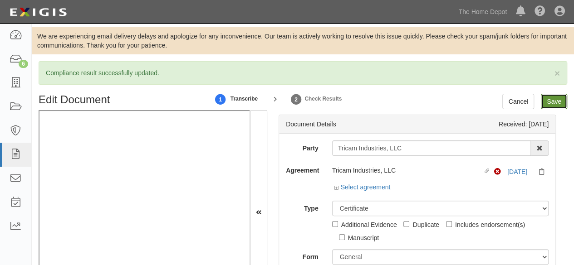
click at [545, 99] on input "Save" at bounding box center [554, 101] width 26 height 15
type input "1000000"
type input "2000000"
type input "5000000"
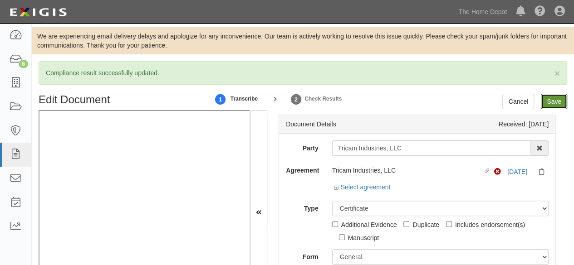
type input "5000000"
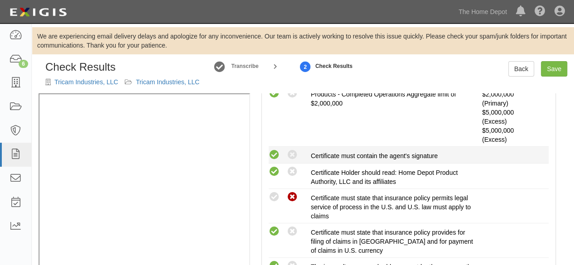
scroll to position [363, 0]
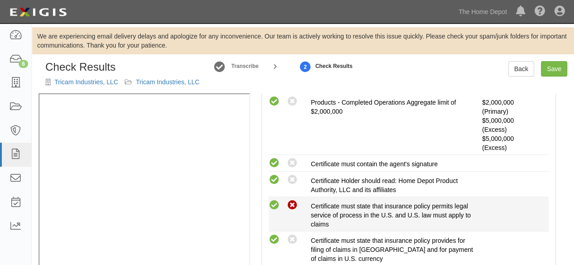
click at [276, 203] on icon at bounding box center [274, 205] width 11 height 11
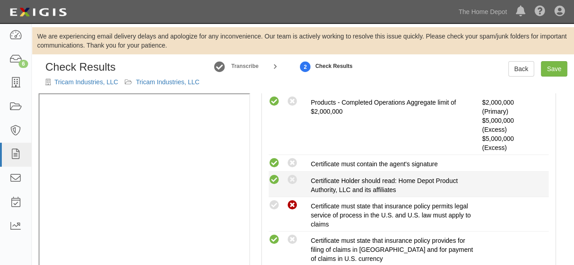
radio input "true"
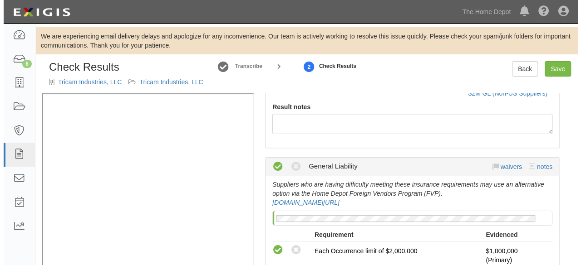
scroll to position [0, 0]
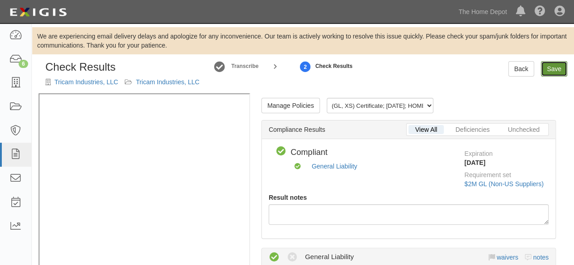
click at [551, 69] on link "Save" at bounding box center [554, 68] width 26 height 15
radio input "true"
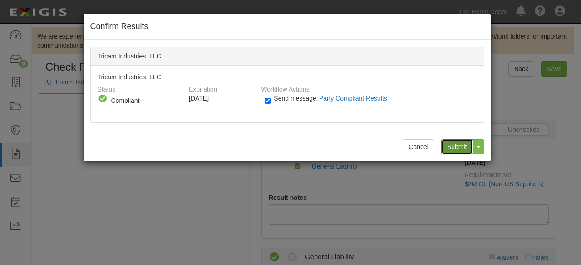
click at [454, 146] on input "Submit" at bounding box center [457, 146] width 32 height 15
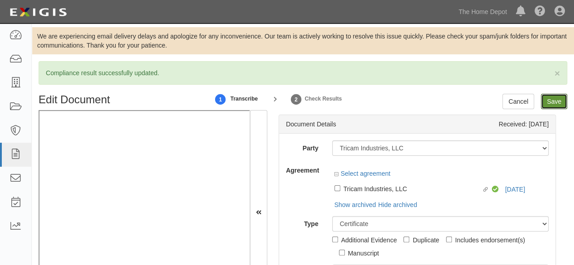
click at [557, 102] on input "Save" at bounding box center [554, 101] width 26 height 15
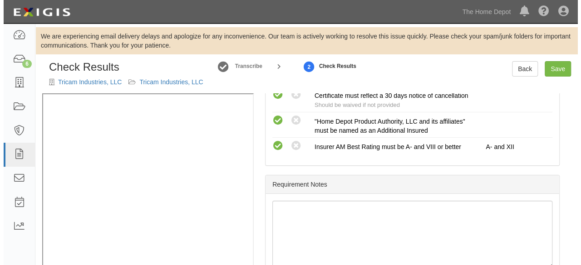
scroll to position [577, 0]
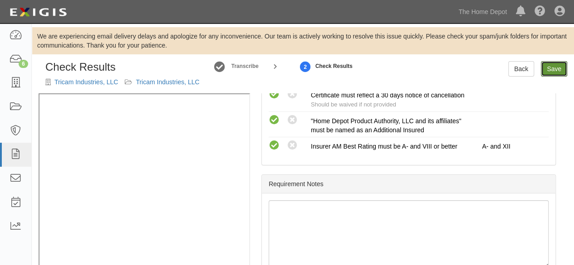
click at [557, 71] on link "Save" at bounding box center [554, 68] width 26 height 15
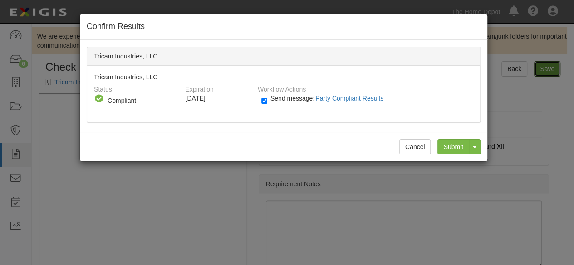
radio input "true"
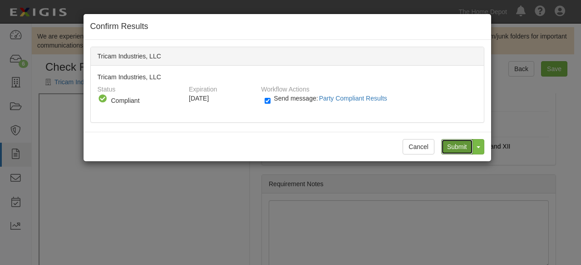
click at [460, 147] on input "Submit" at bounding box center [457, 146] width 32 height 15
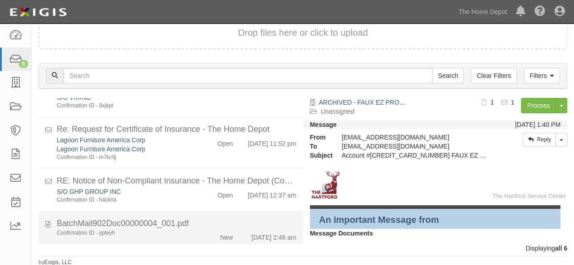
scroll to position [136, 0]
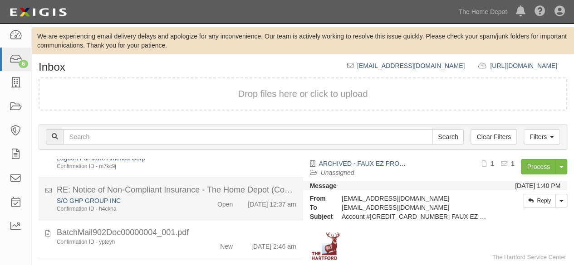
scroll to position [62, 0]
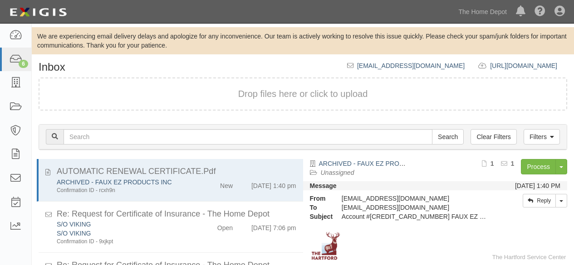
scroll to position [62, 0]
